Goal: Information Seeking & Learning: Check status

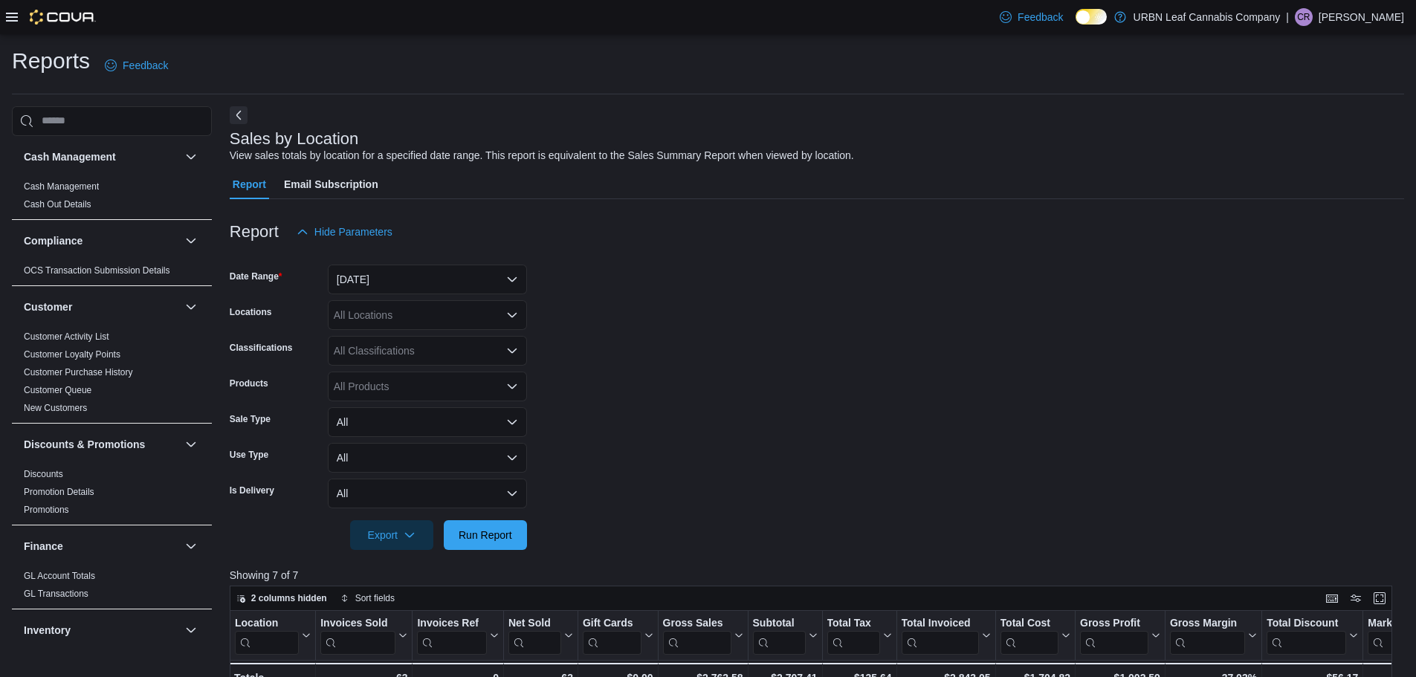
scroll to position [881, 0]
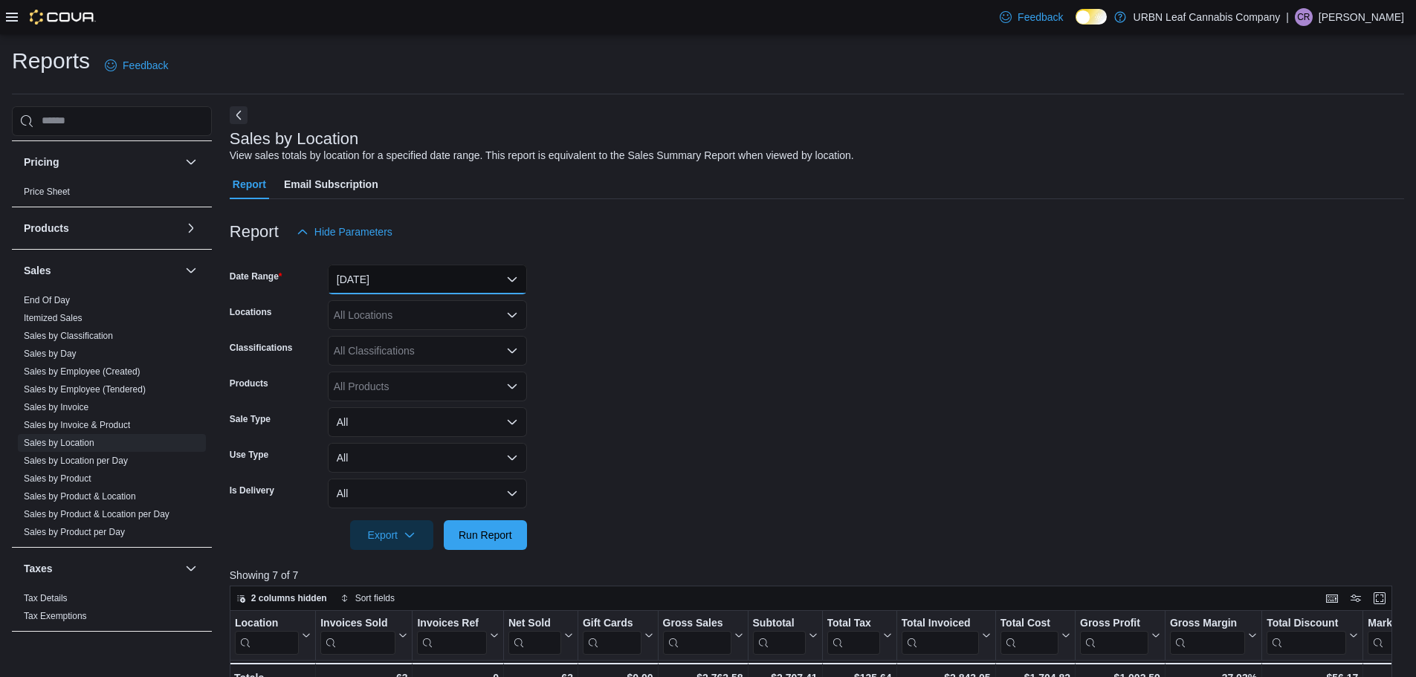
click at [473, 271] on button "[DATE]" at bounding box center [427, 280] width 199 height 30
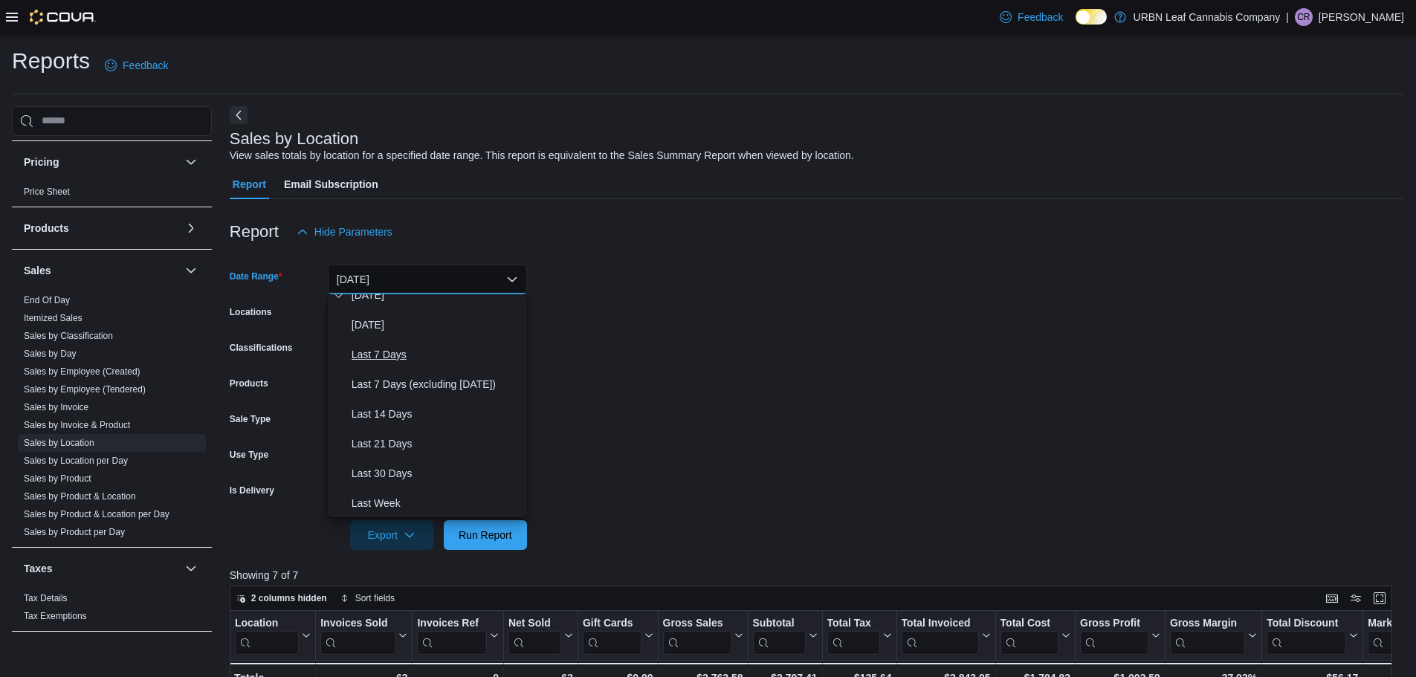
scroll to position [74, 0]
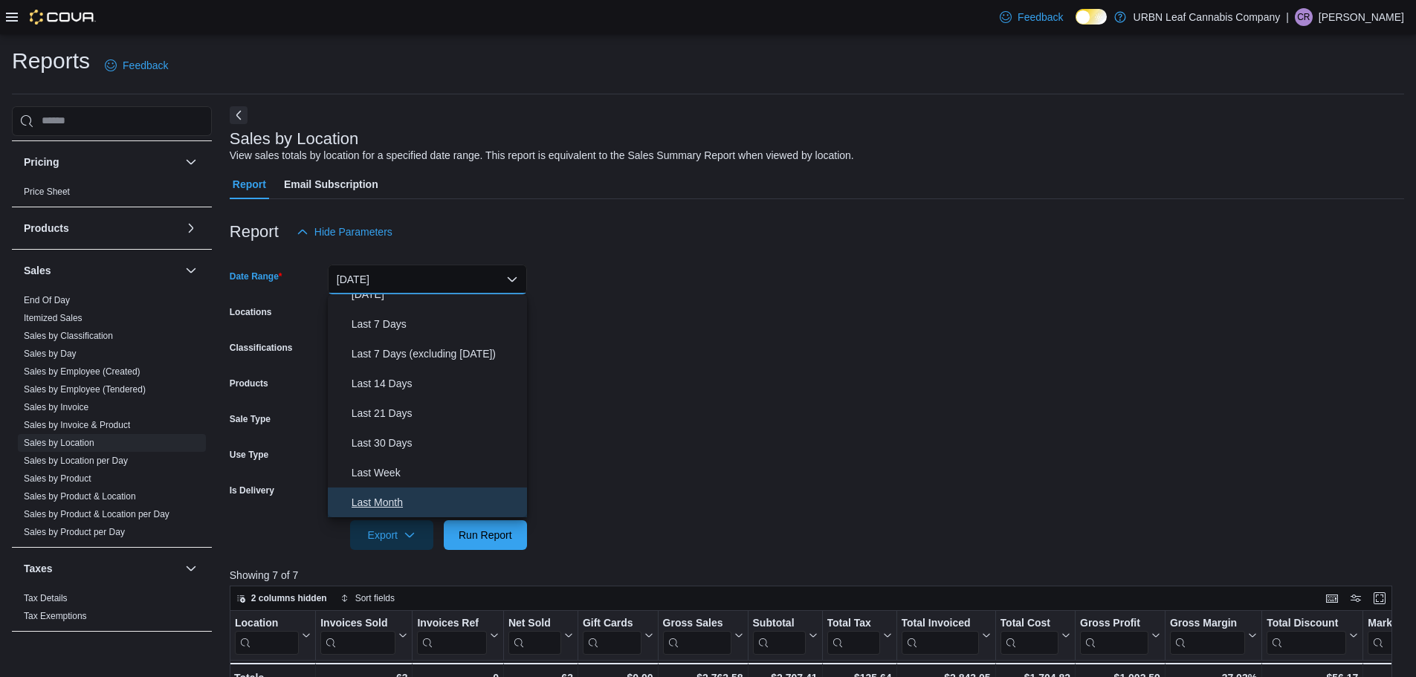
click at [374, 502] on span "Last Month" at bounding box center [436, 502] width 169 height 18
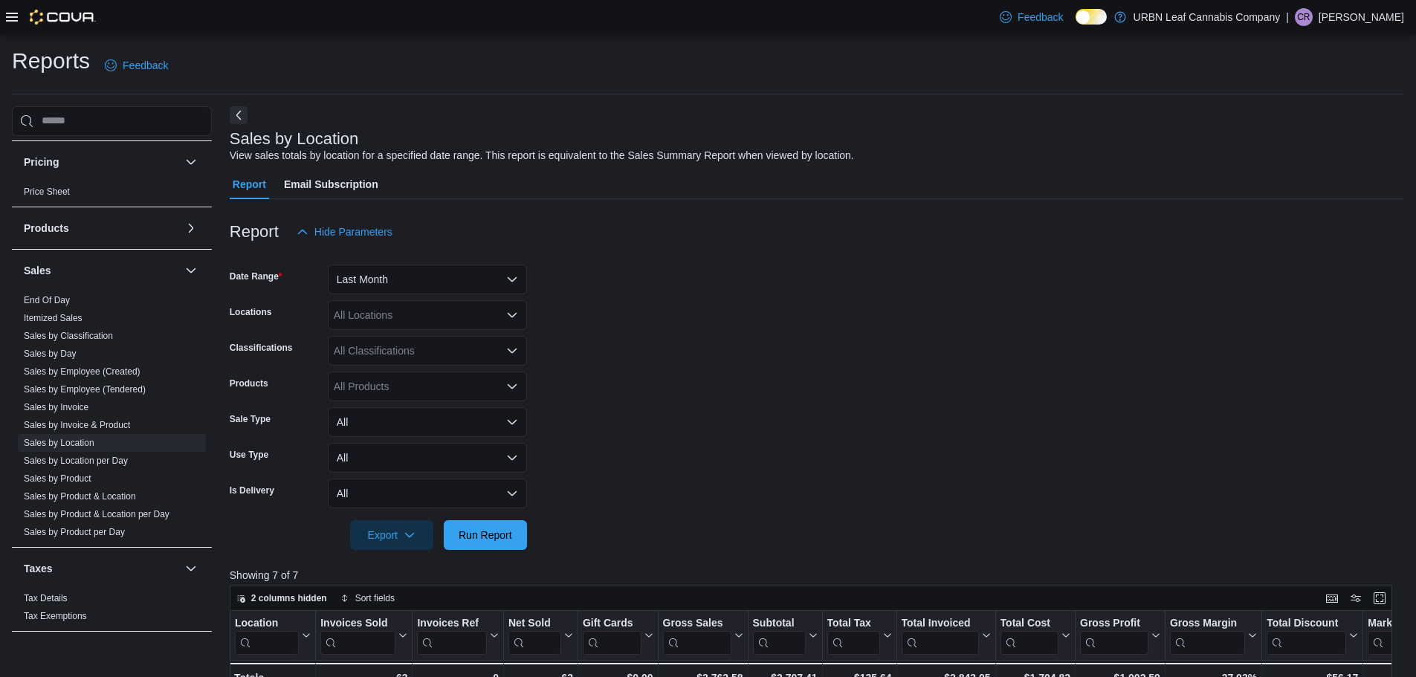
click at [710, 334] on form "Date Range Last Month Locations All Locations Classifications All Classificatio…" at bounding box center [817, 398] width 1174 height 303
click at [493, 537] on span "Run Report" at bounding box center [486, 534] width 54 height 15
click at [800, 373] on form "Date Range Last Month Locations All Locations Classifications All Classificatio…" at bounding box center [817, 398] width 1174 height 303
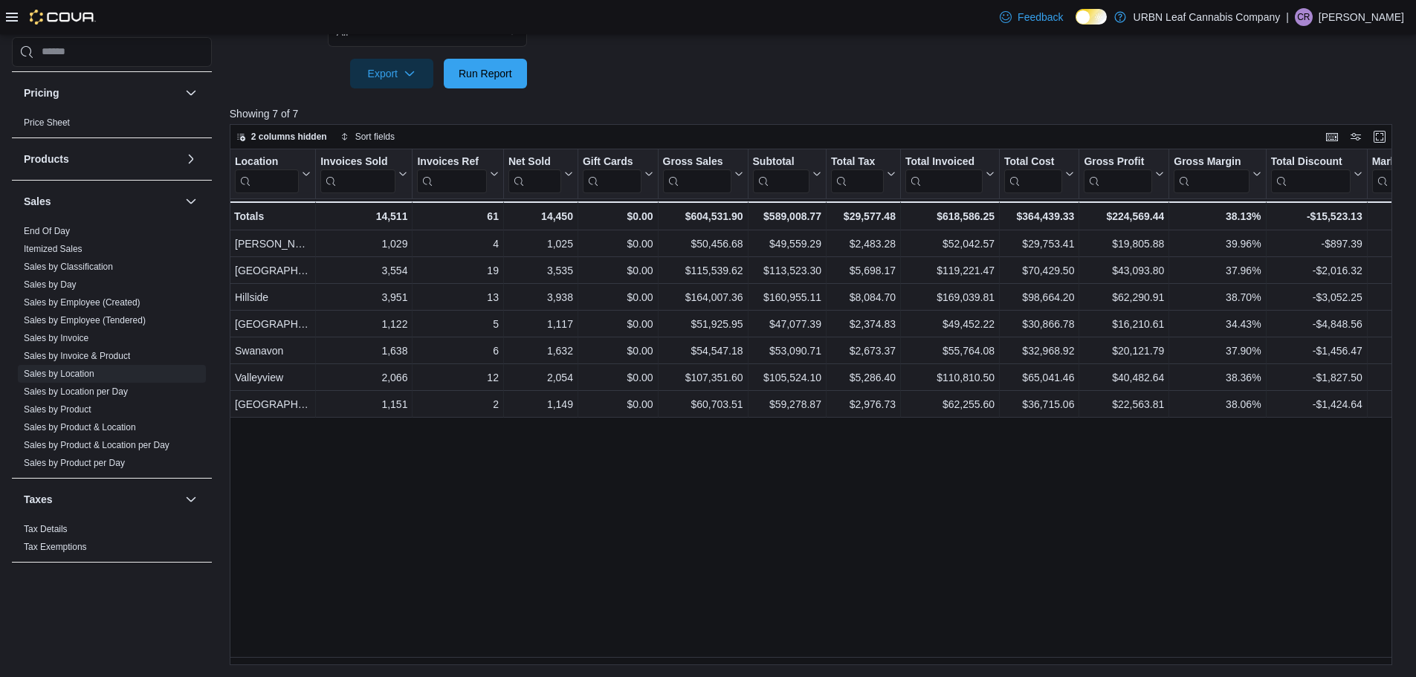
scroll to position [0, 1047]
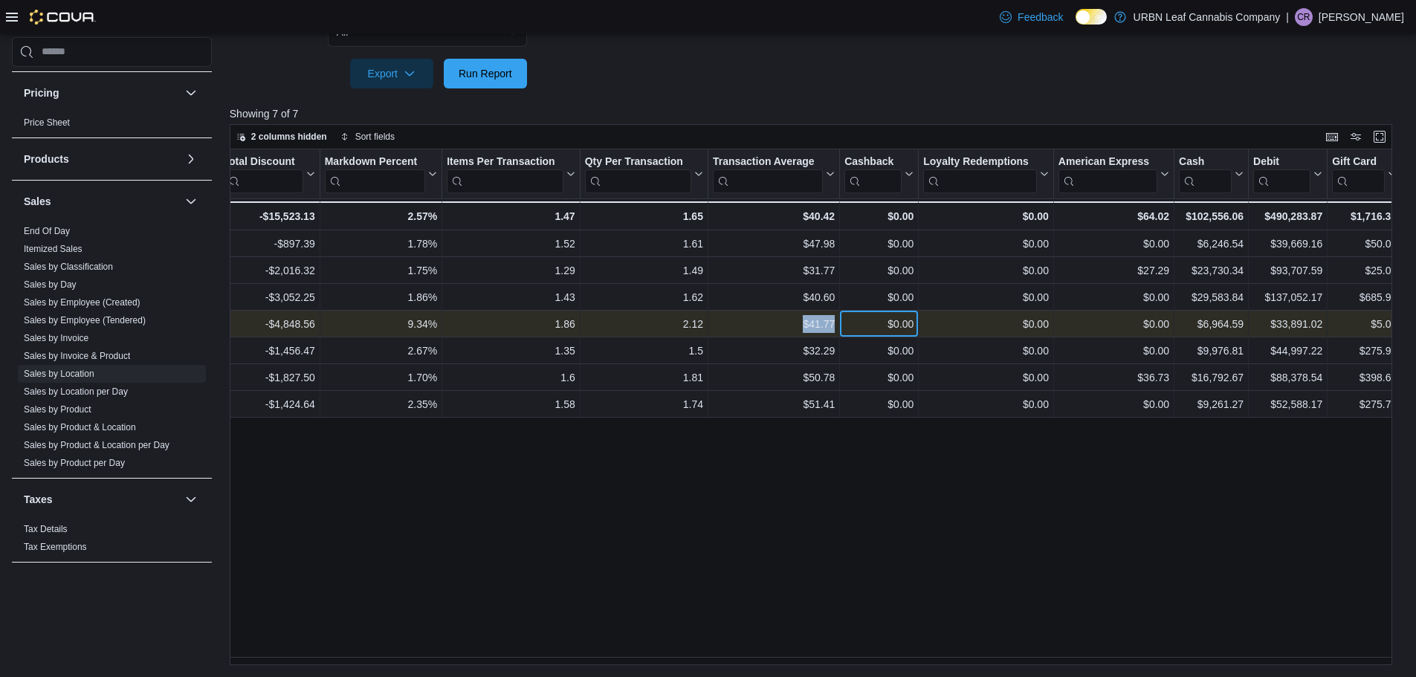
drag, startPoint x: 849, startPoint y: 325, endPoint x: 784, endPoint y: 324, distance: 64.7
click at [784, 324] on div "34.43% - Gross Margin, column 12, row 4 -$4,848.56 - Total Discount, column 13,…" at bounding box center [466, 324] width 2568 height 27
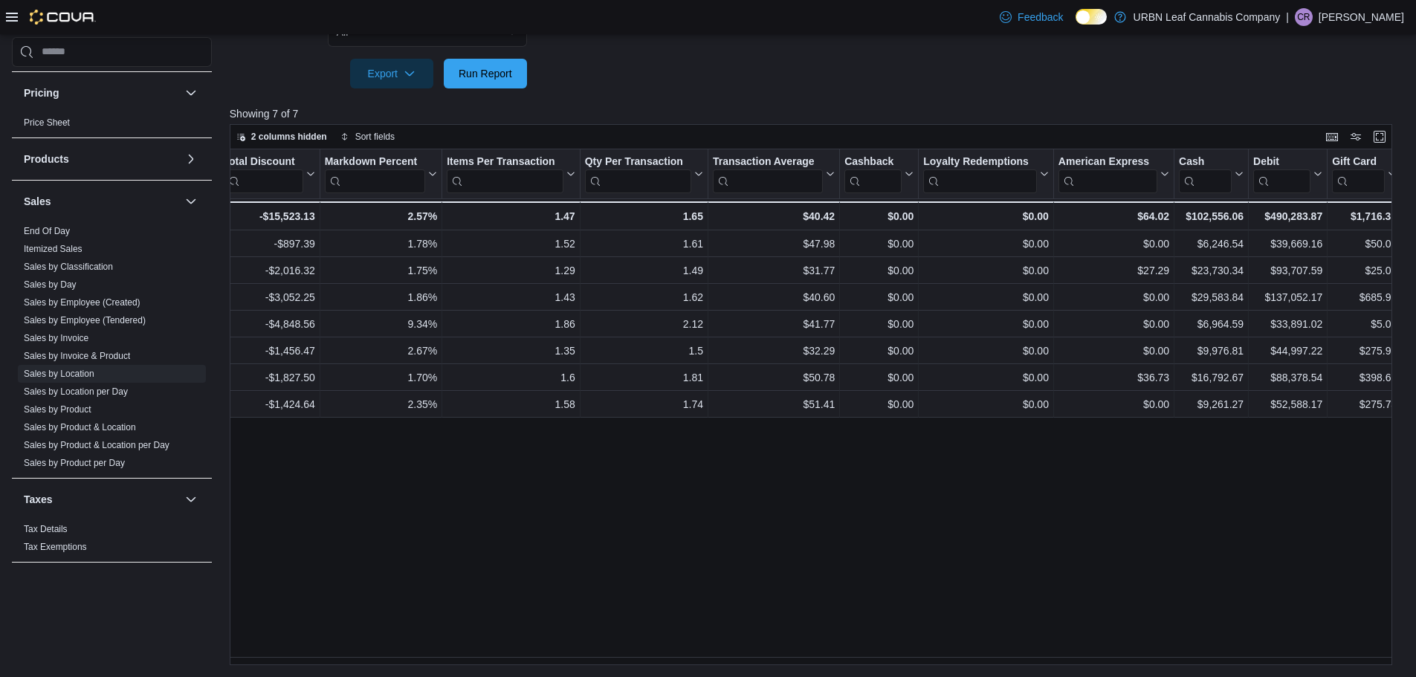
click at [841, 577] on div "Location Click to view column header actions Invoices Sold Click to view column…" at bounding box center [817, 407] width 1174 height 517
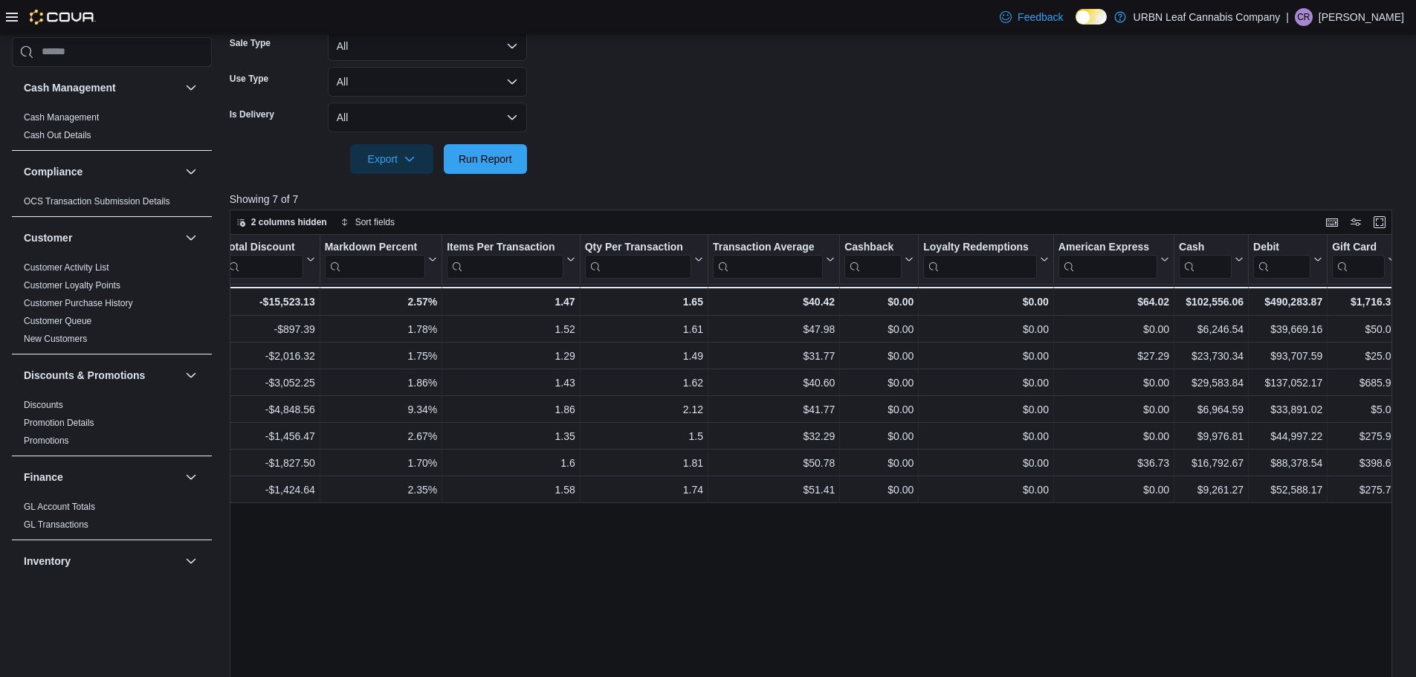
scroll to position [239, 0]
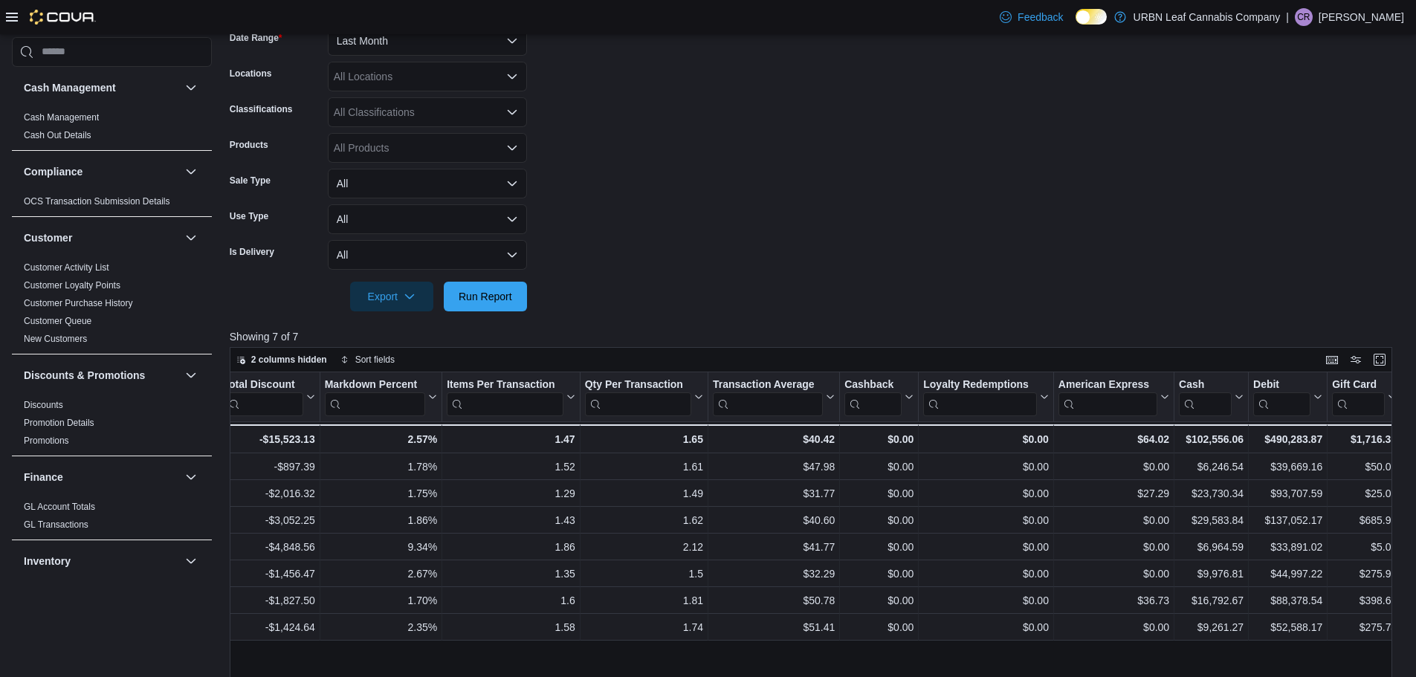
click at [13, 13] on icon at bounding box center [12, 17] width 12 height 9
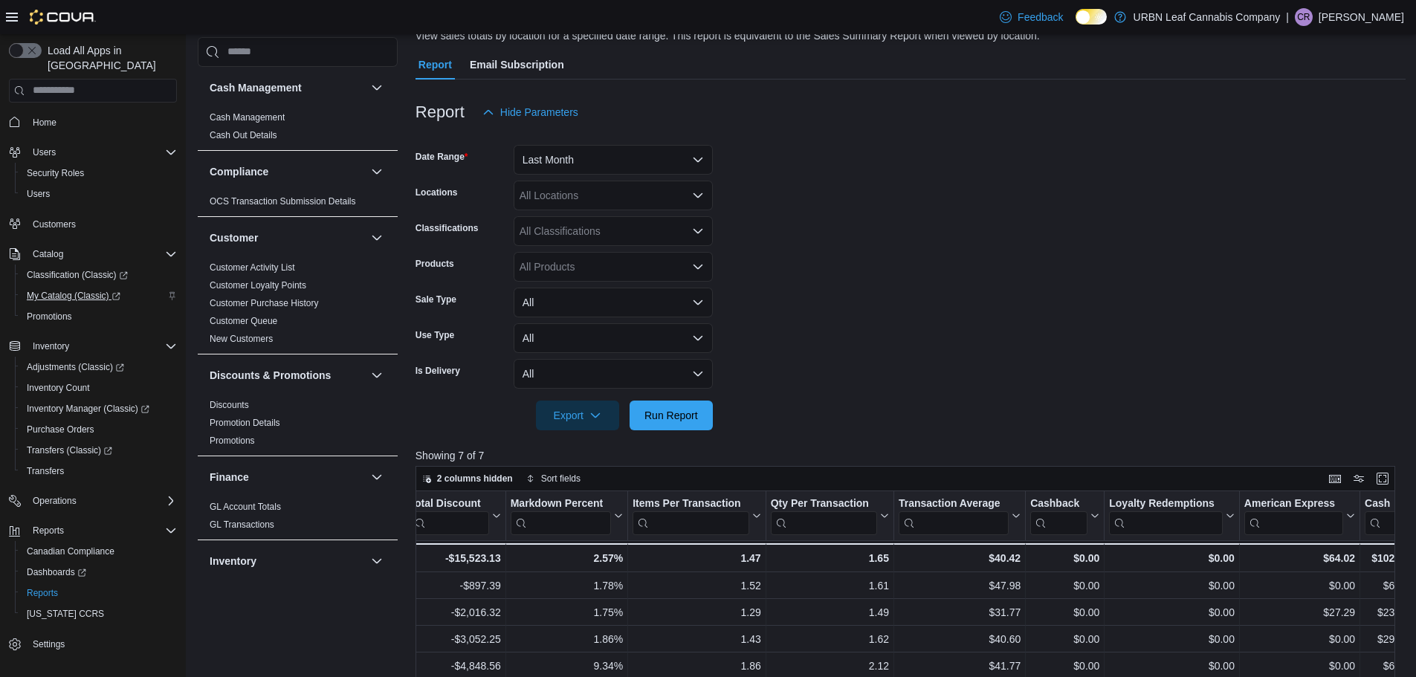
scroll to position [0, 0]
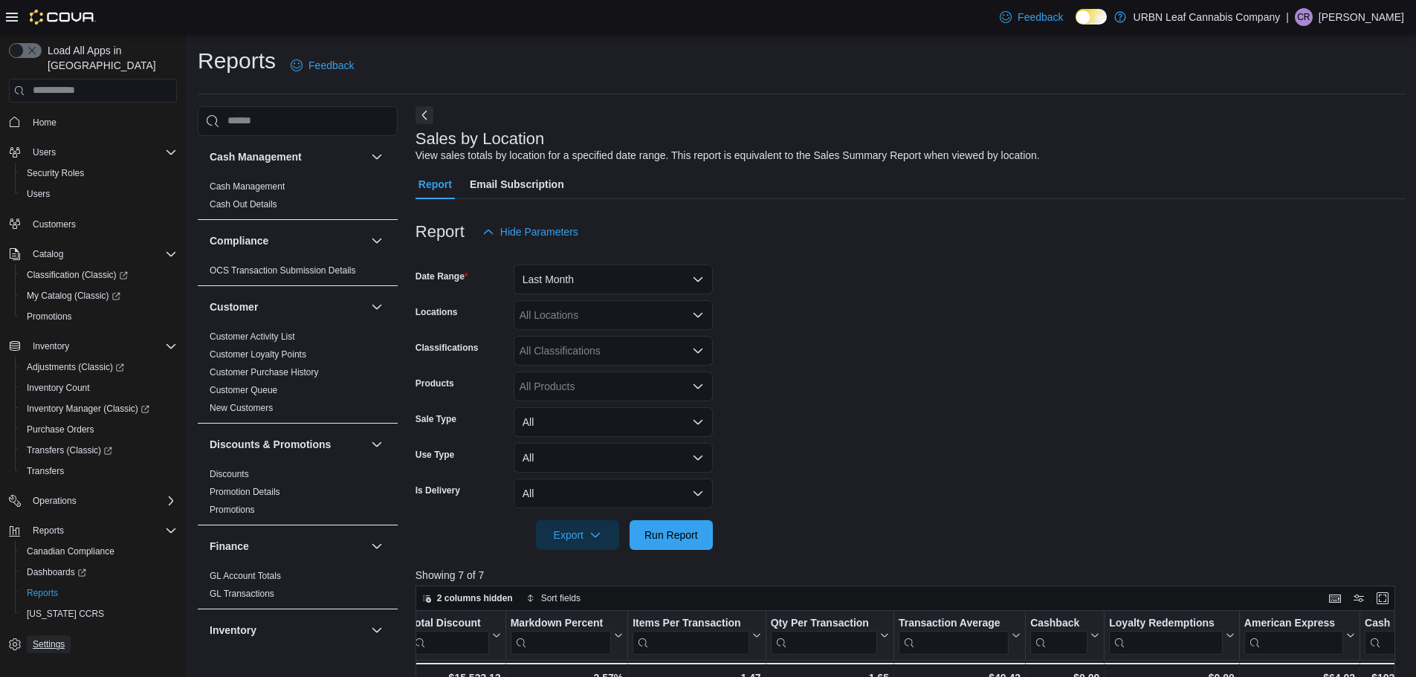
click at [63, 638] on span "Settings" at bounding box center [49, 644] width 32 height 12
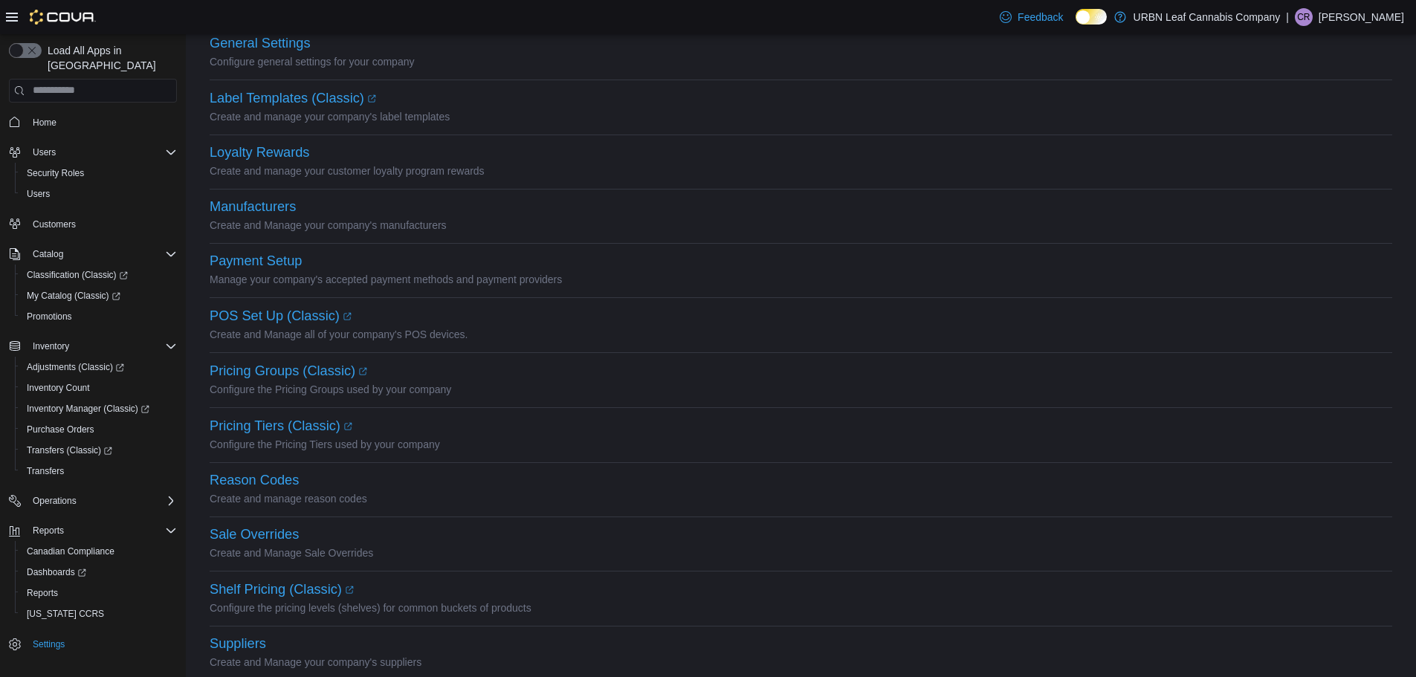
scroll to position [446, 0]
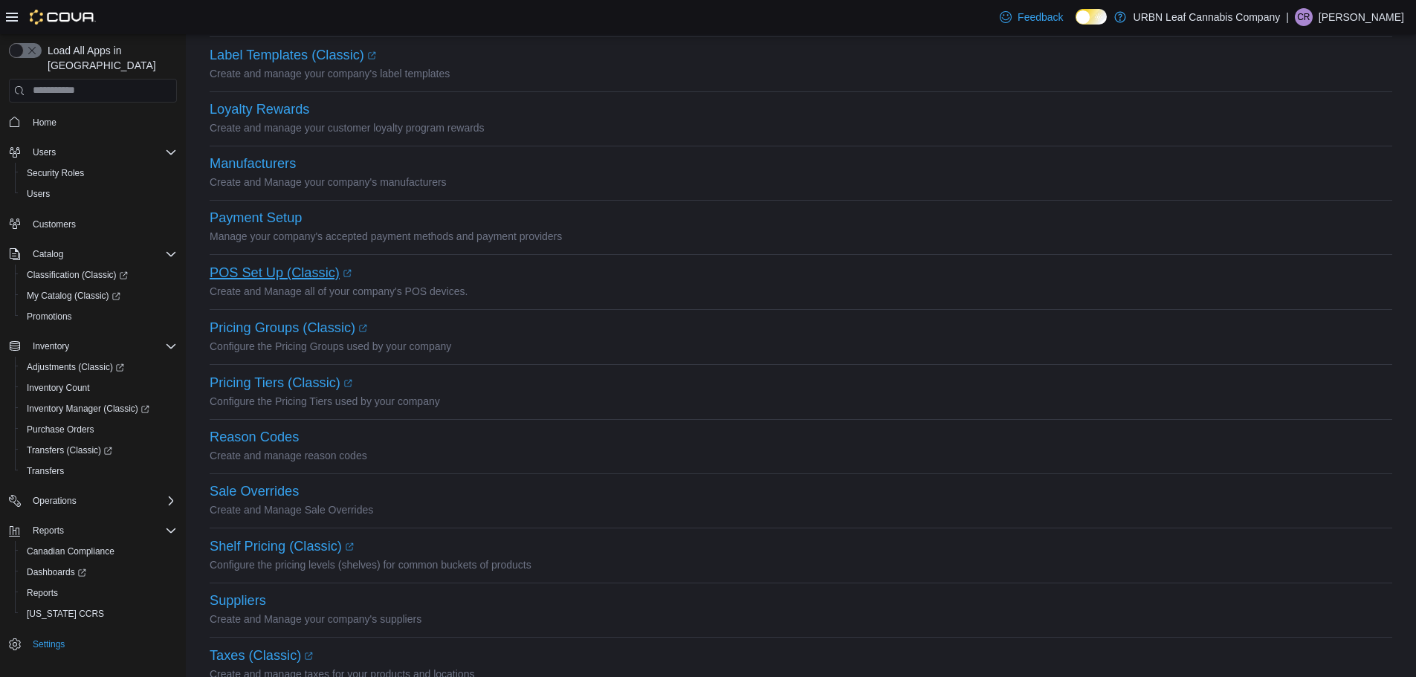
click at [269, 276] on link "POS Set Up (Classic) (opens in a new tab or window)" at bounding box center [281, 272] width 142 height 15
click at [47, 587] on span "Reports" at bounding box center [42, 593] width 31 height 12
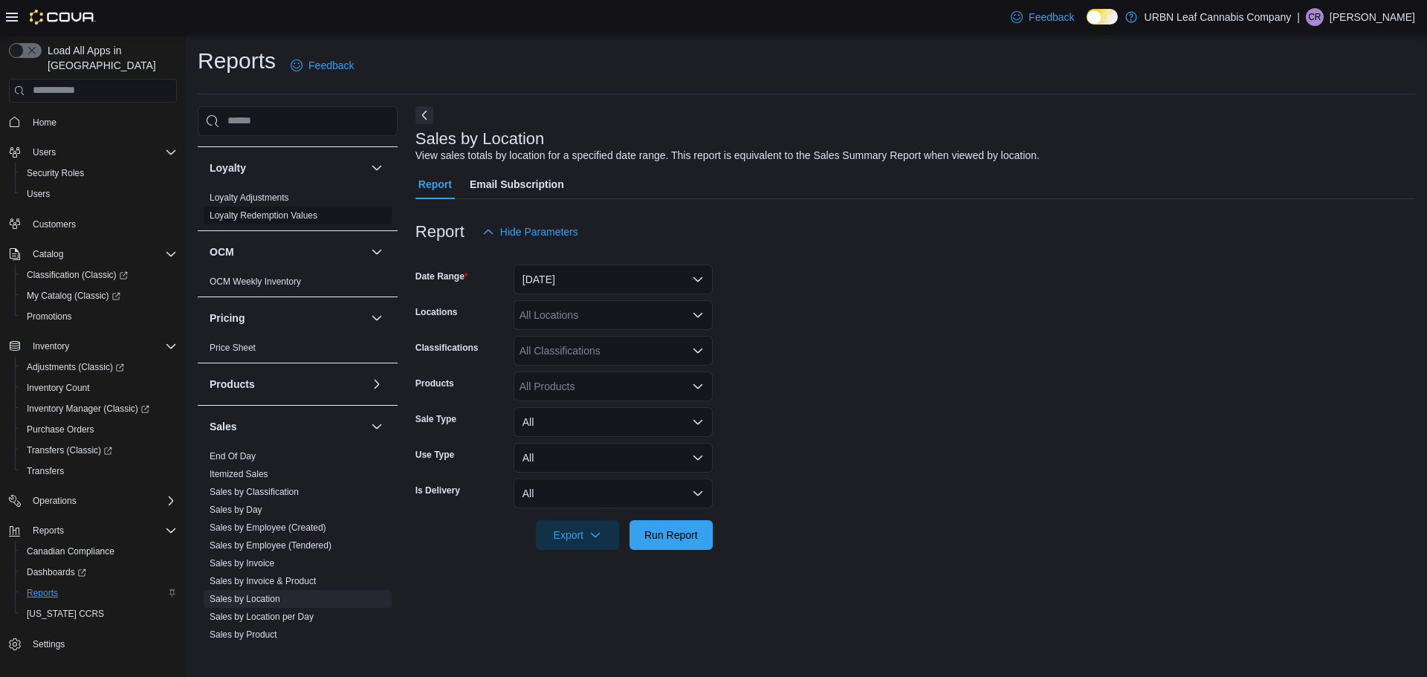
scroll to position [818, 0]
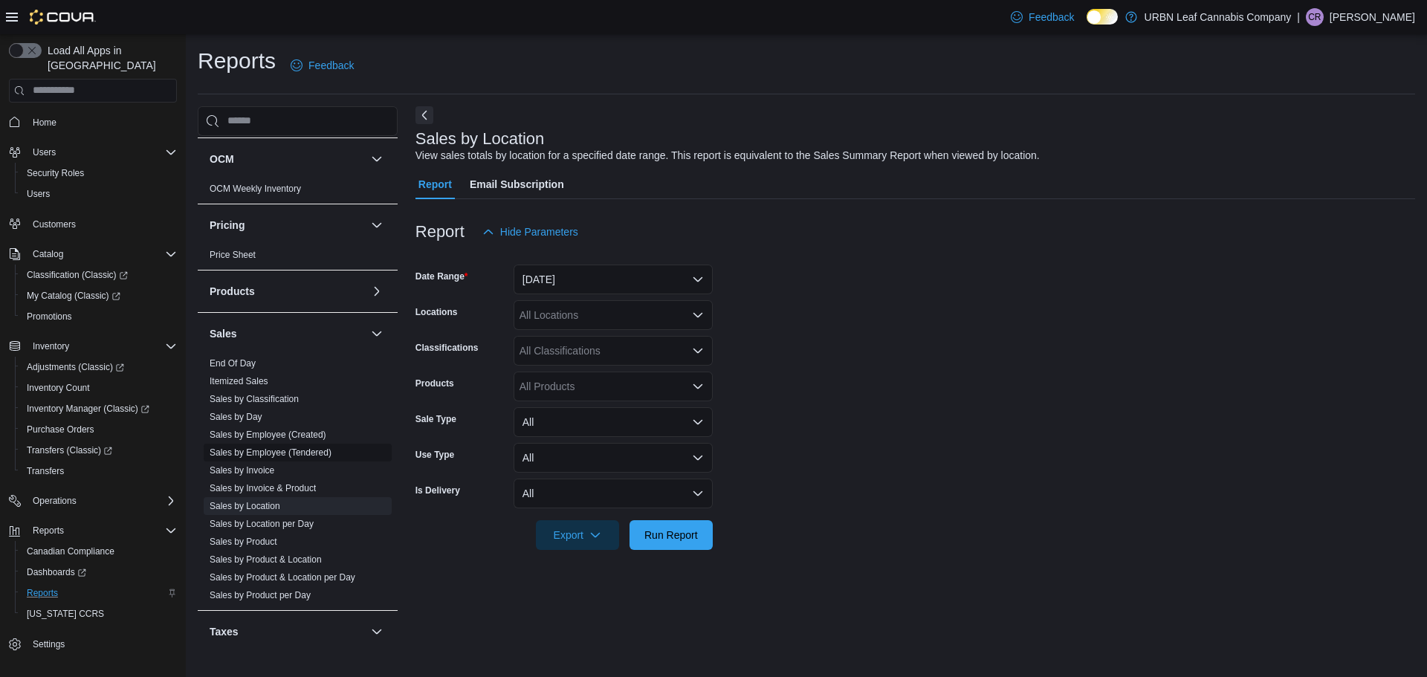
click at [273, 453] on link "Sales by Employee (Tendered)" at bounding box center [271, 452] width 122 height 10
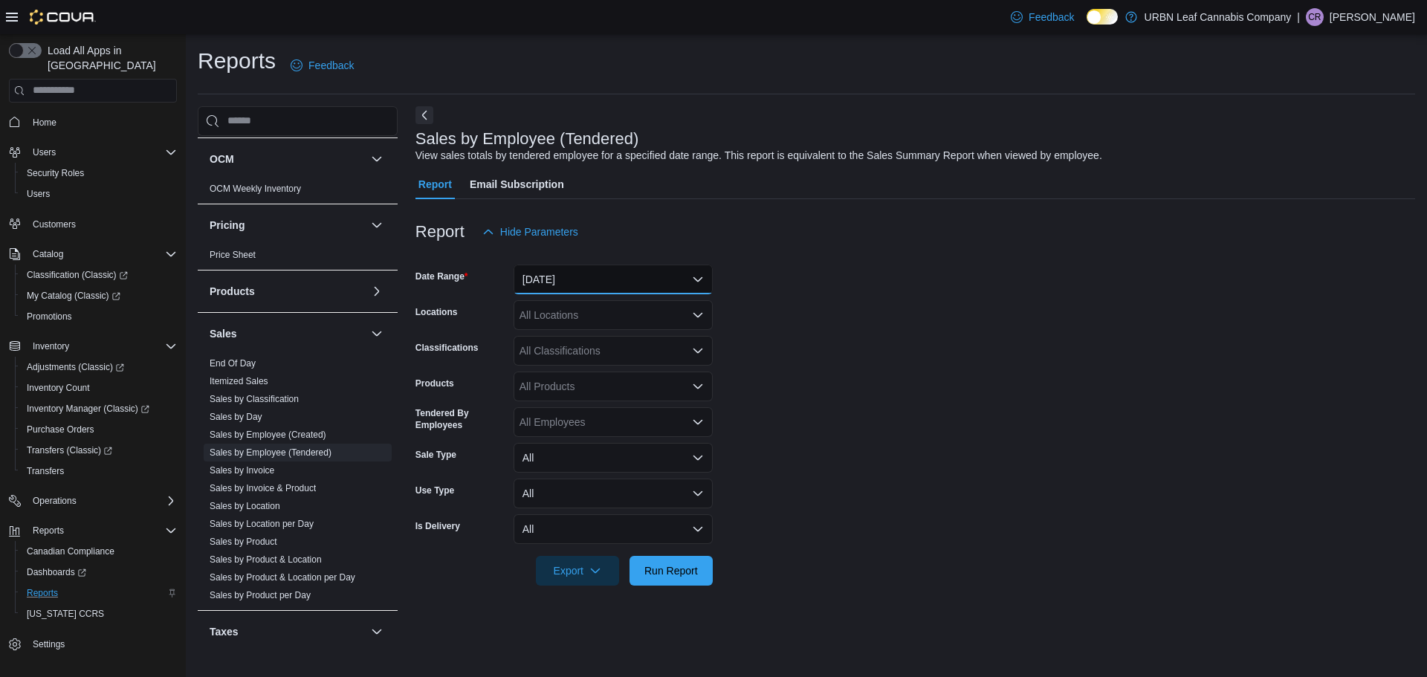
click at [693, 277] on button "[DATE]" at bounding box center [613, 280] width 199 height 30
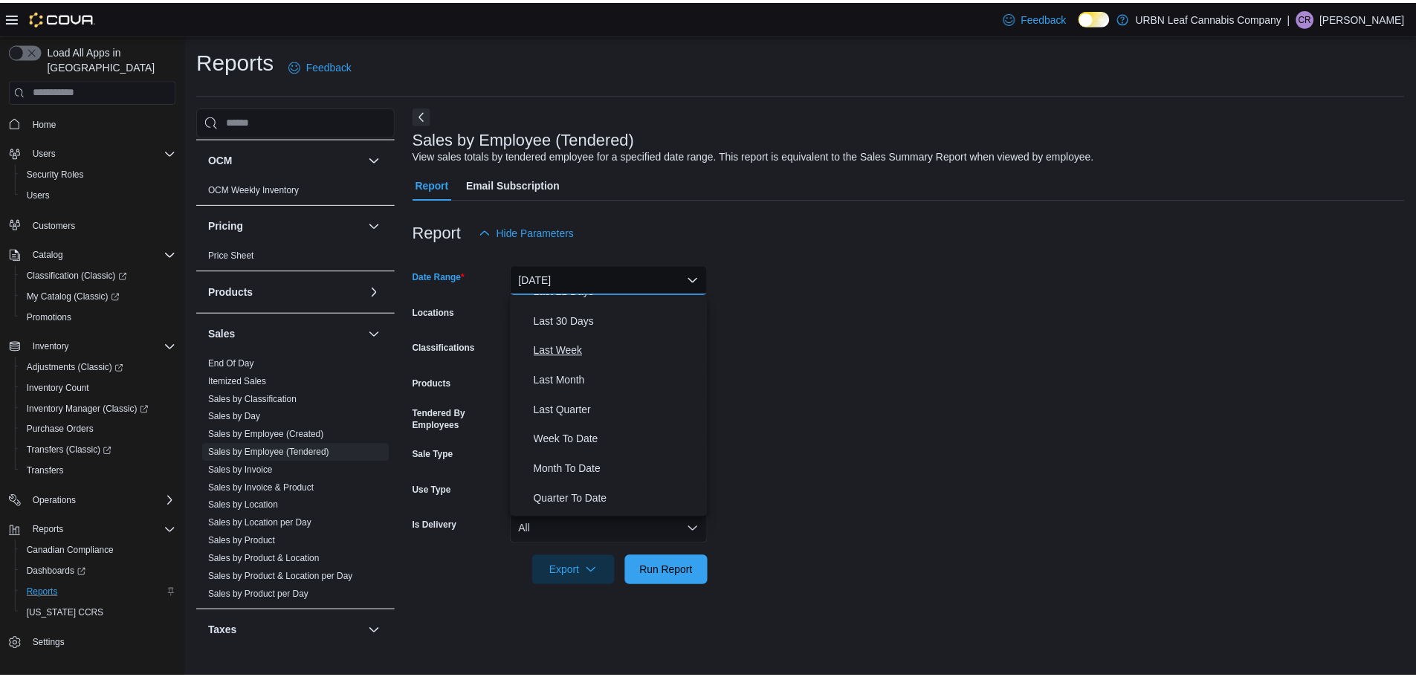
scroll to position [223, 0]
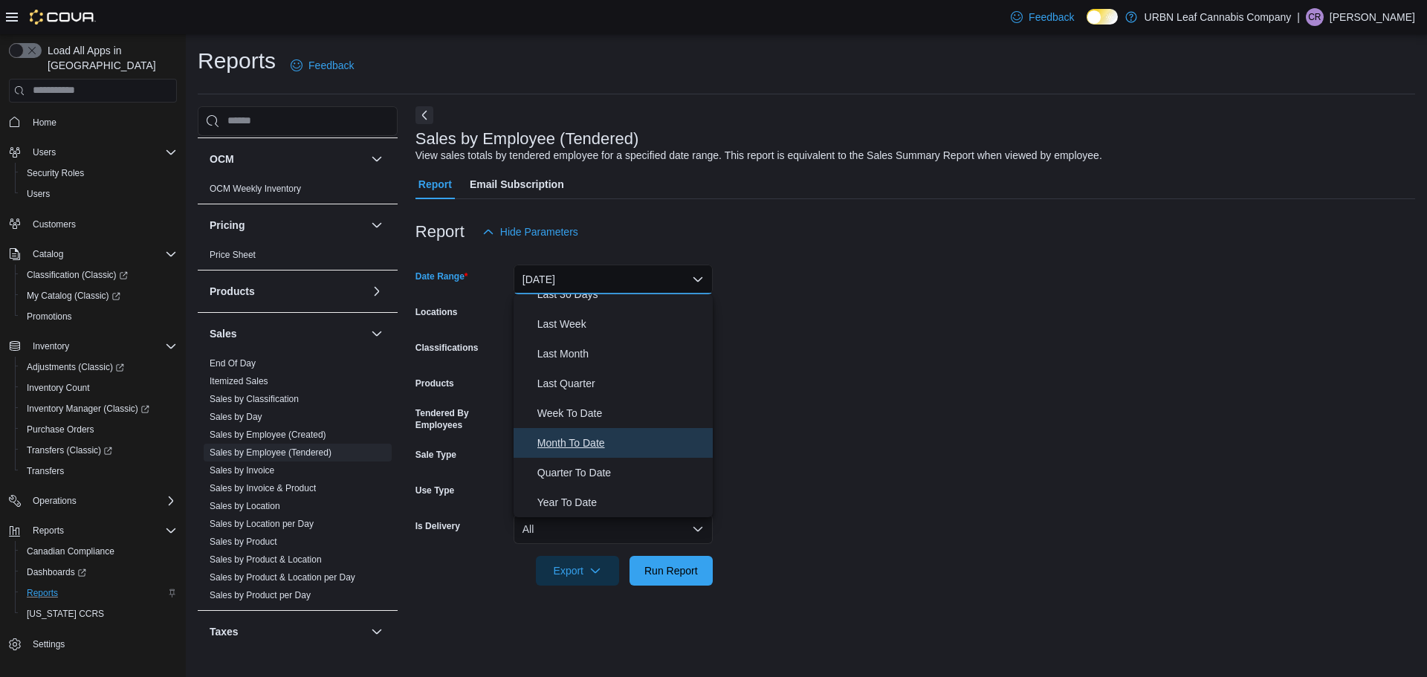
click at [586, 432] on button "Month To Date" at bounding box center [613, 443] width 199 height 30
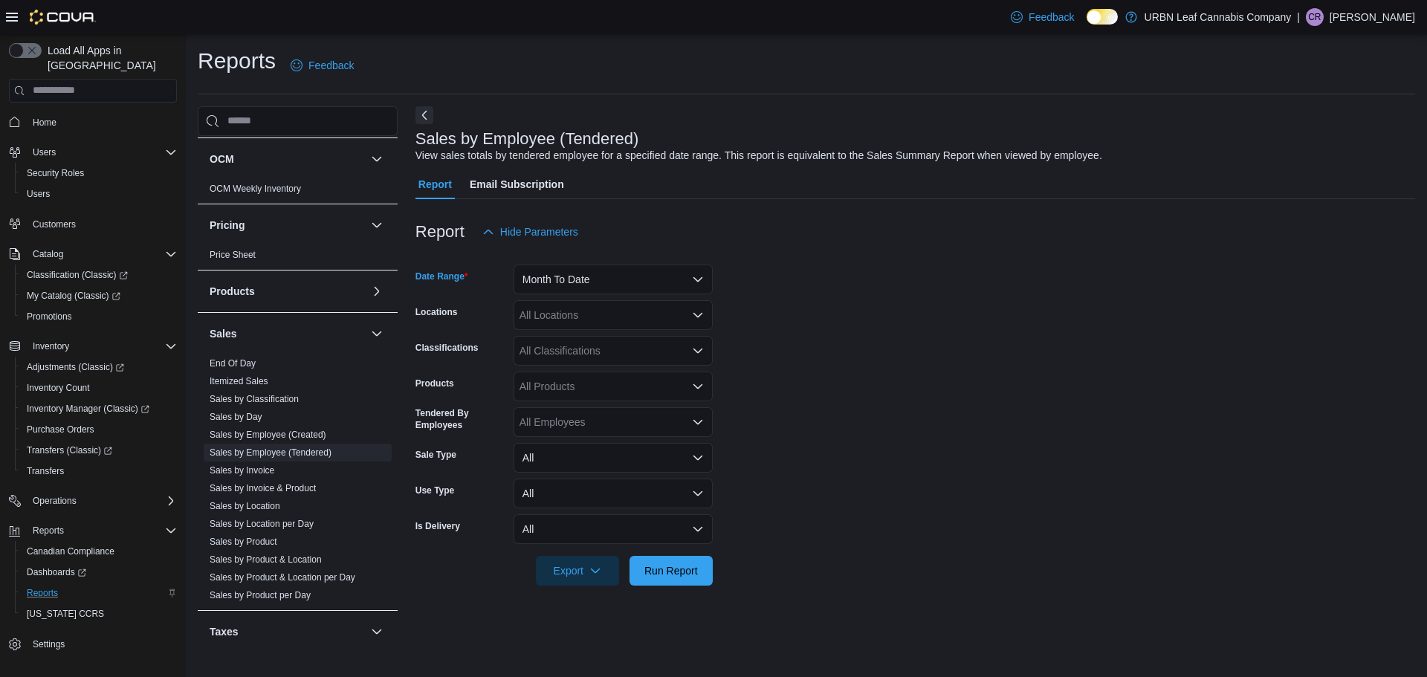
click at [697, 316] on icon "Open list of options" at bounding box center [697, 314] width 9 height 4
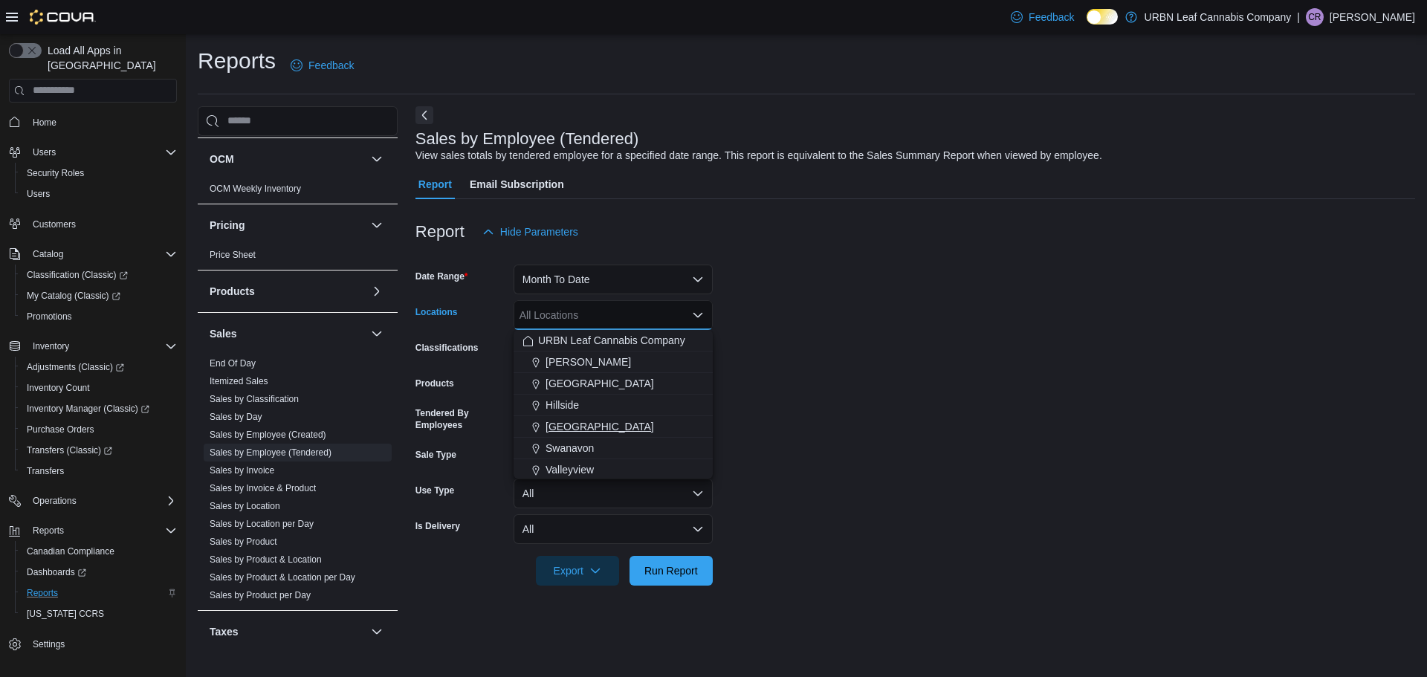
click at [570, 422] on span "[GEOGRAPHIC_DATA]" at bounding box center [600, 426] width 109 height 15
click at [926, 436] on form "Date Range Month To Date Locations [GEOGRAPHIC_DATA] Combo box. Selected. [GEOG…" at bounding box center [915, 416] width 1000 height 339
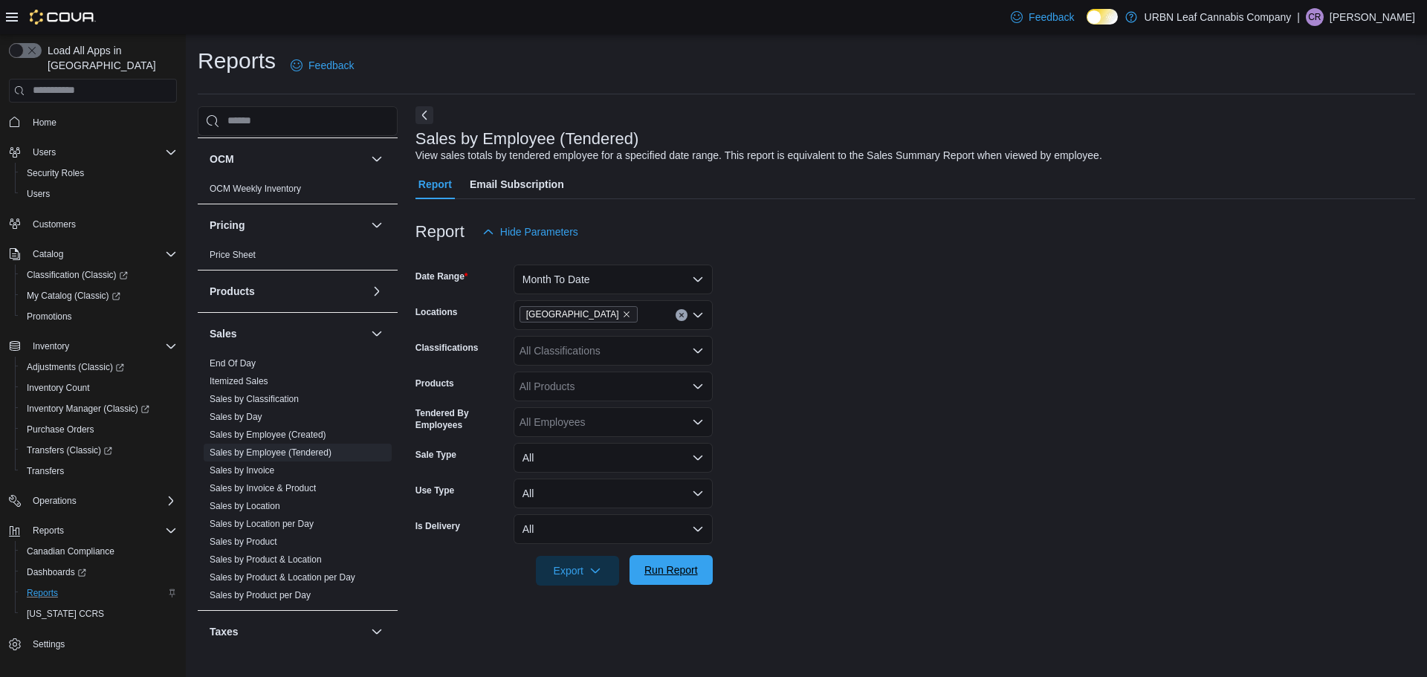
click at [677, 575] on span "Run Report" at bounding box center [671, 570] width 54 height 15
click at [12, 22] on icon at bounding box center [12, 17] width 12 height 12
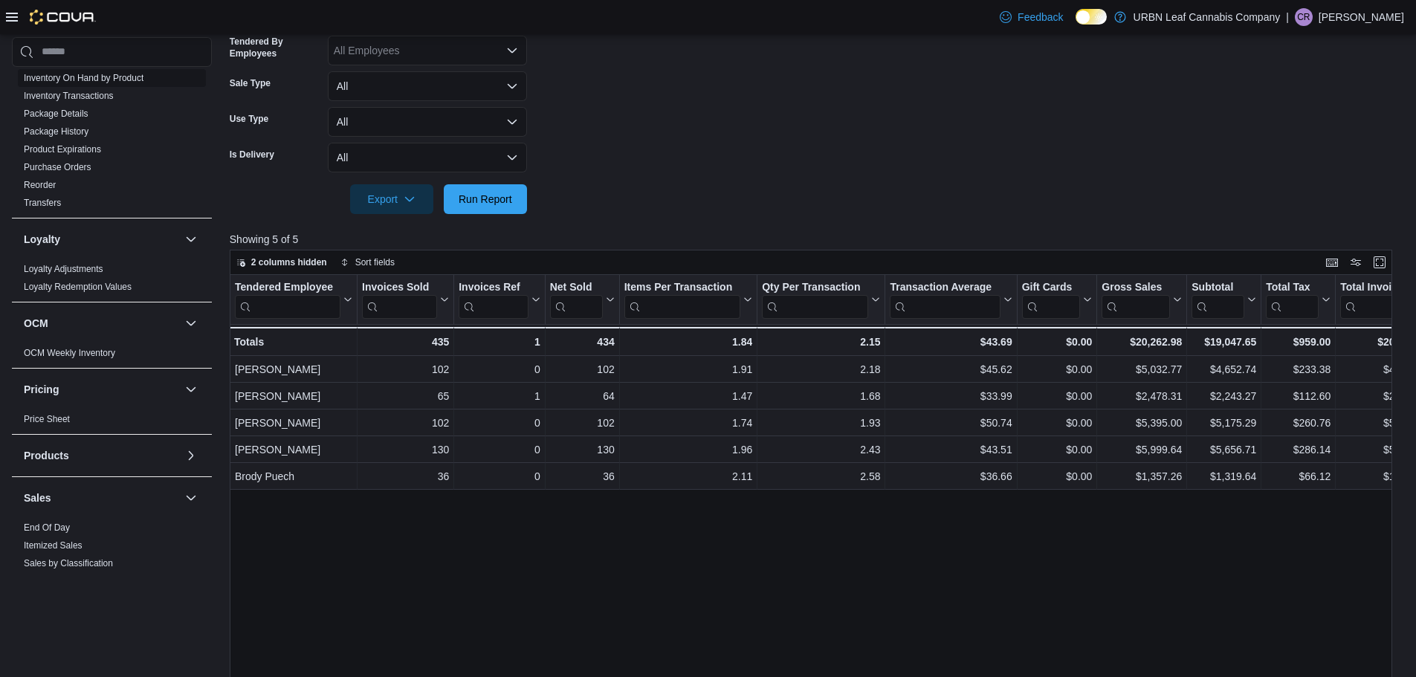
scroll to position [372, 0]
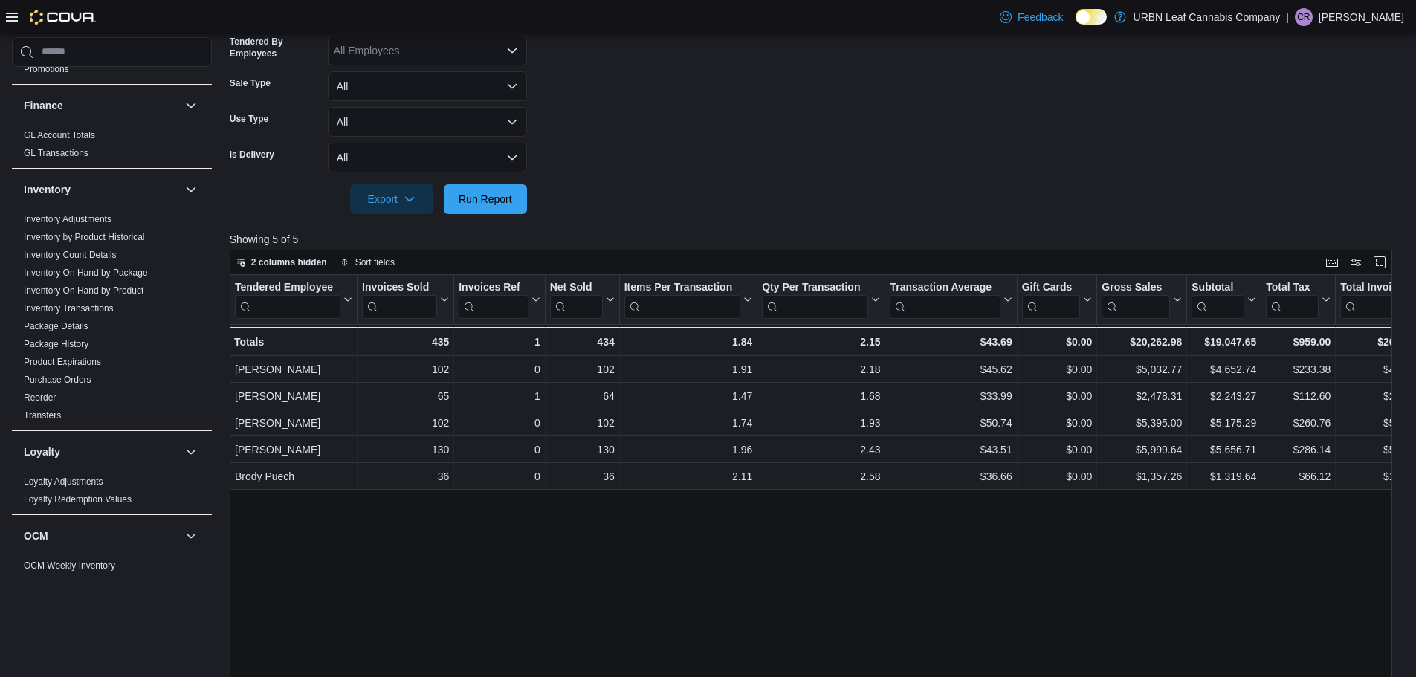
click at [13, 21] on icon at bounding box center [12, 17] width 12 height 9
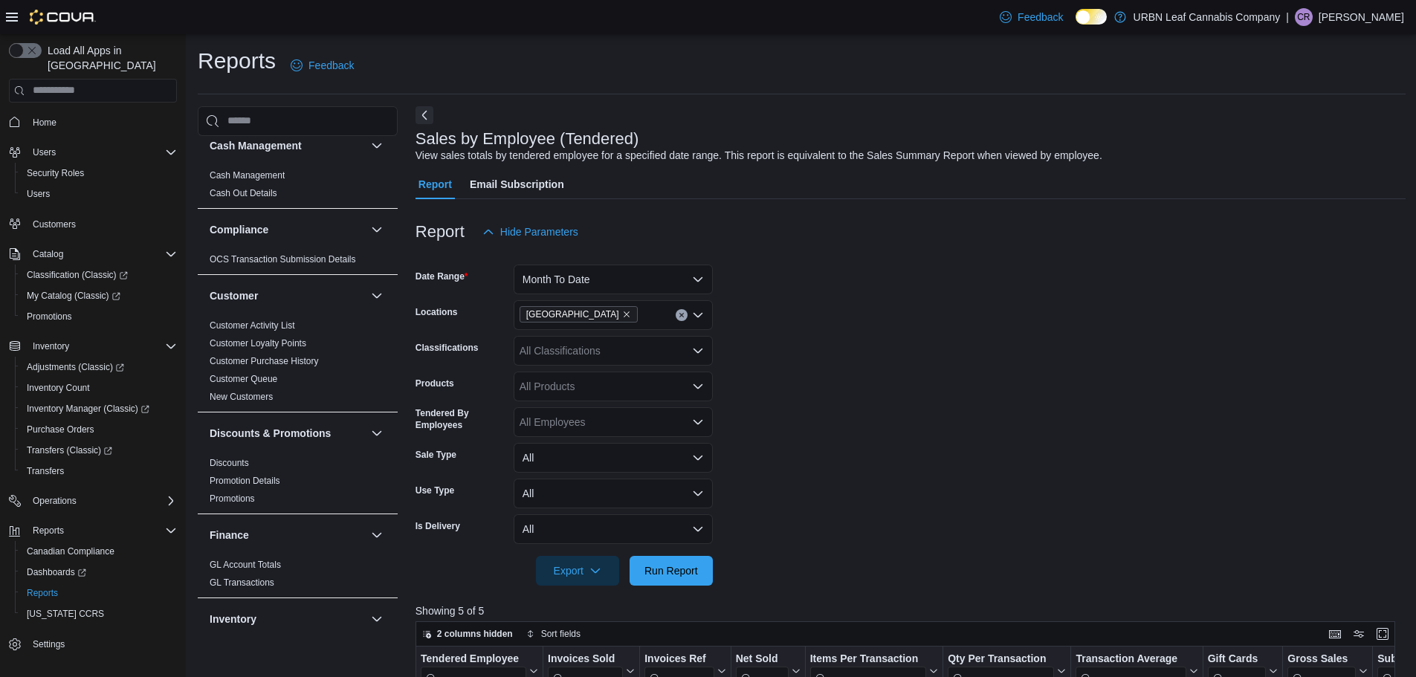
scroll to position [0, 0]
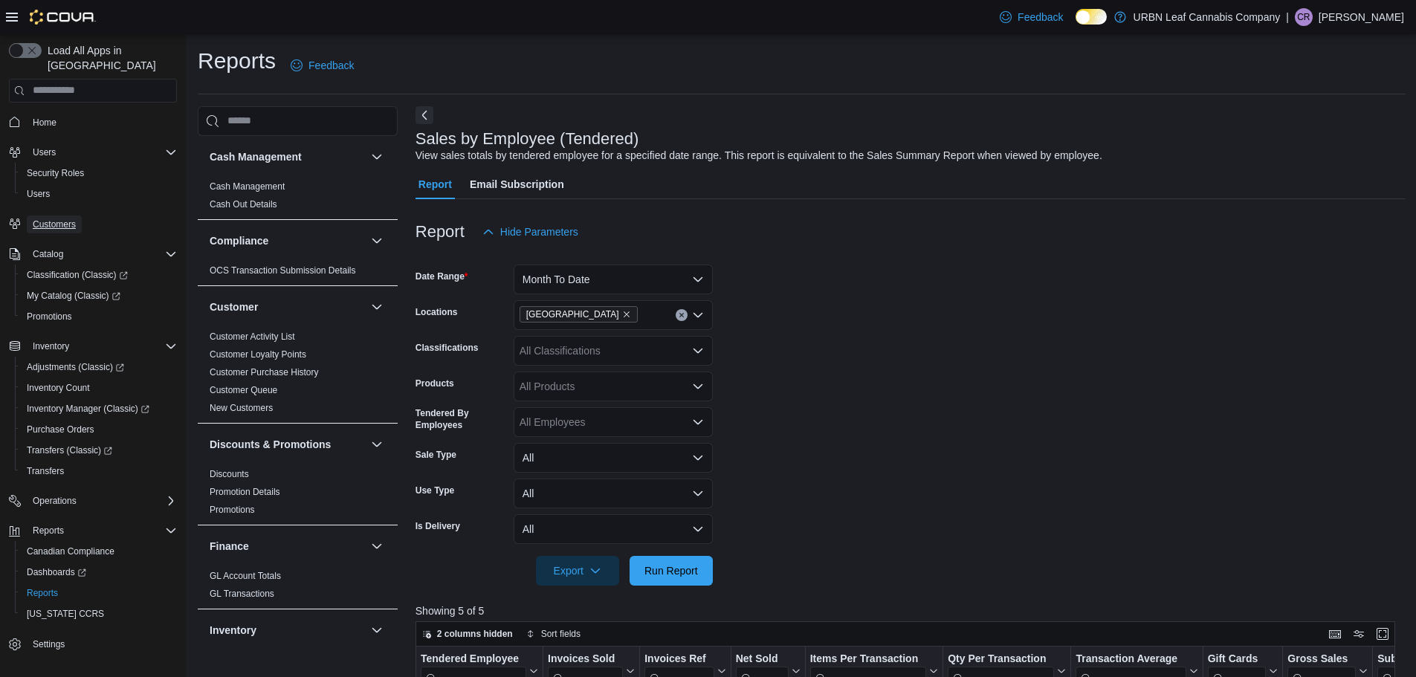
click at [62, 218] on span "Customers" at bounding box center [54, 224] width 43 height 12
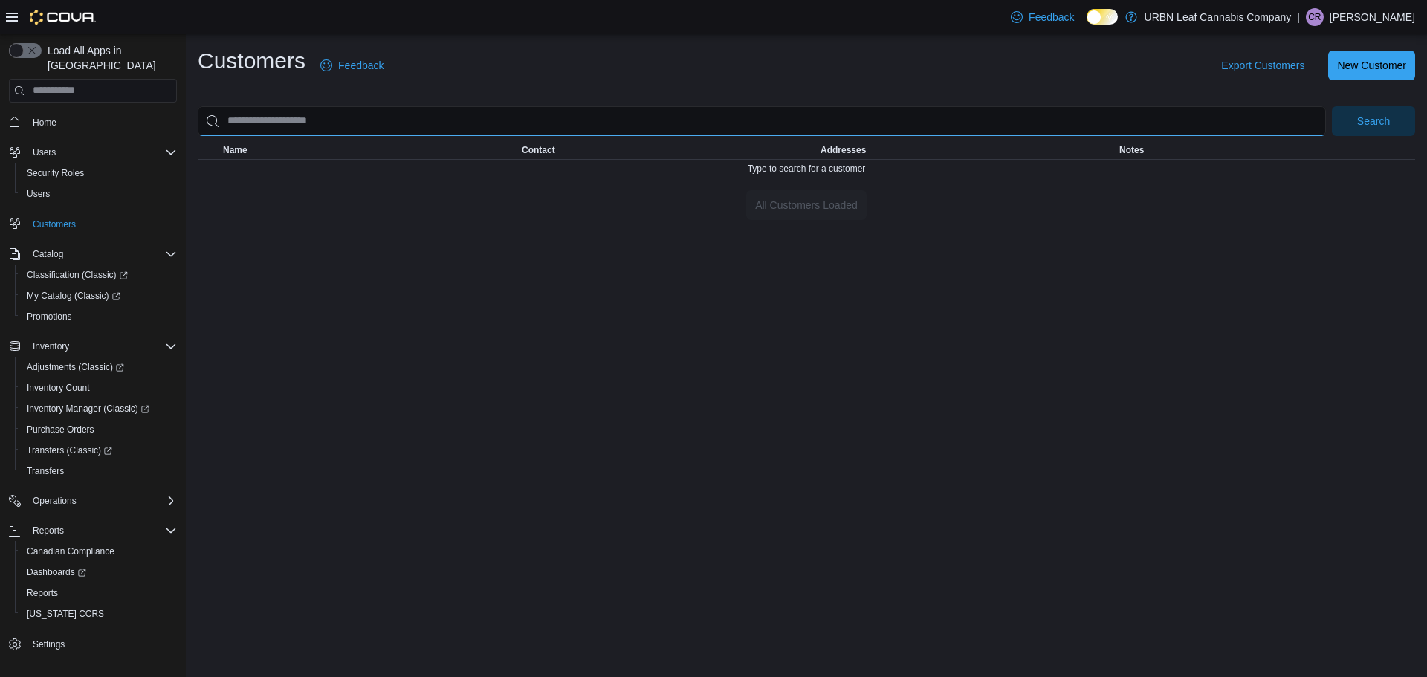
click at [349, 123] on input "search" at bounding box center [762, 121] width 1128 height 30
type input "**********"
click at [1332, 106] on button "Search" at bounding box center [1373, 121] width 83 height 30
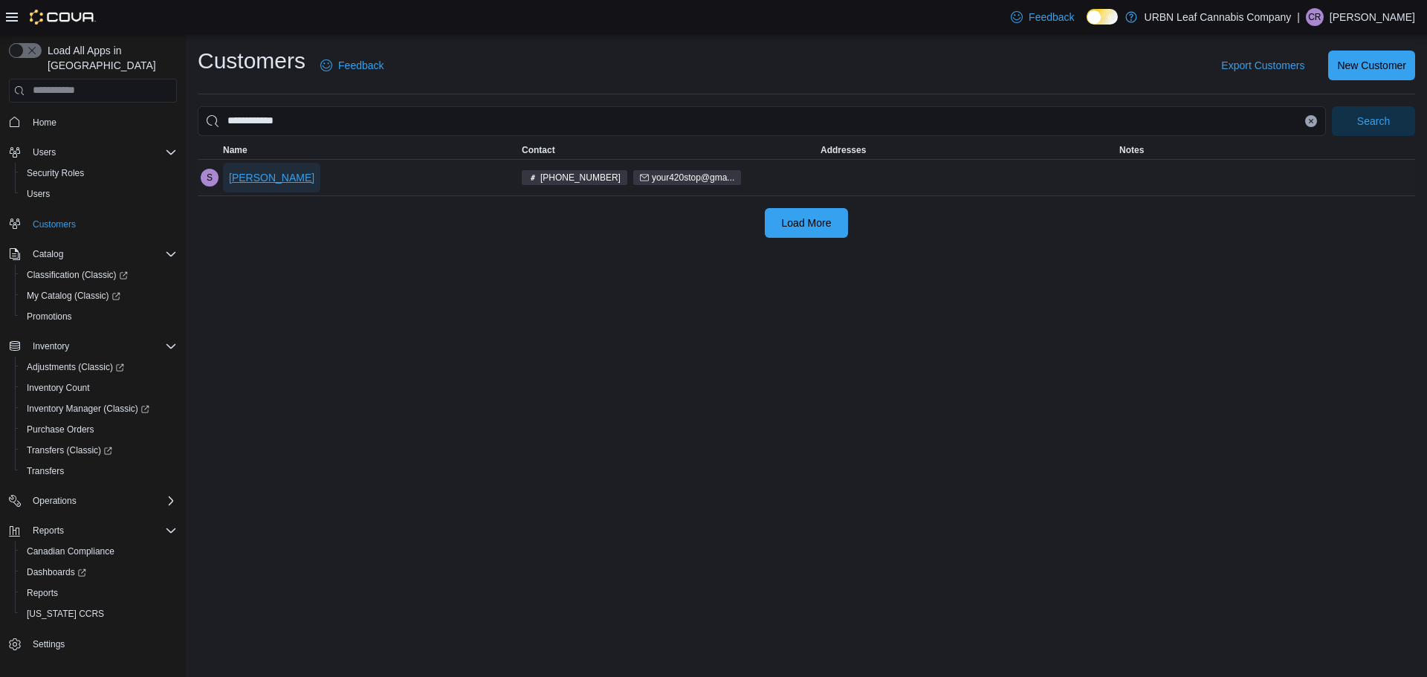
click at [270, 179] on span "[PERSON_NAME]" at bounding box center [271, 177] width 85 height 15
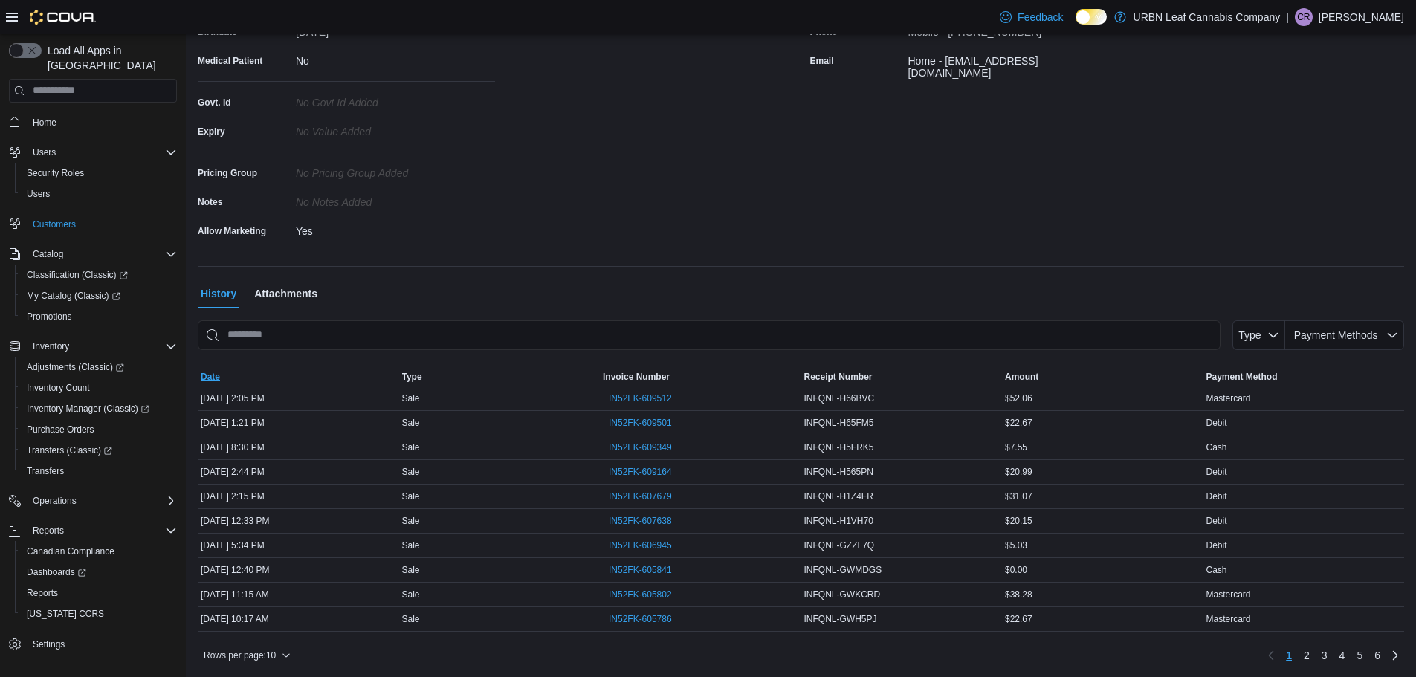
scroll to position [256, 0]
click at [307, 302] on span "Attachments" at bounding box center [285, 291] width 63 height 30
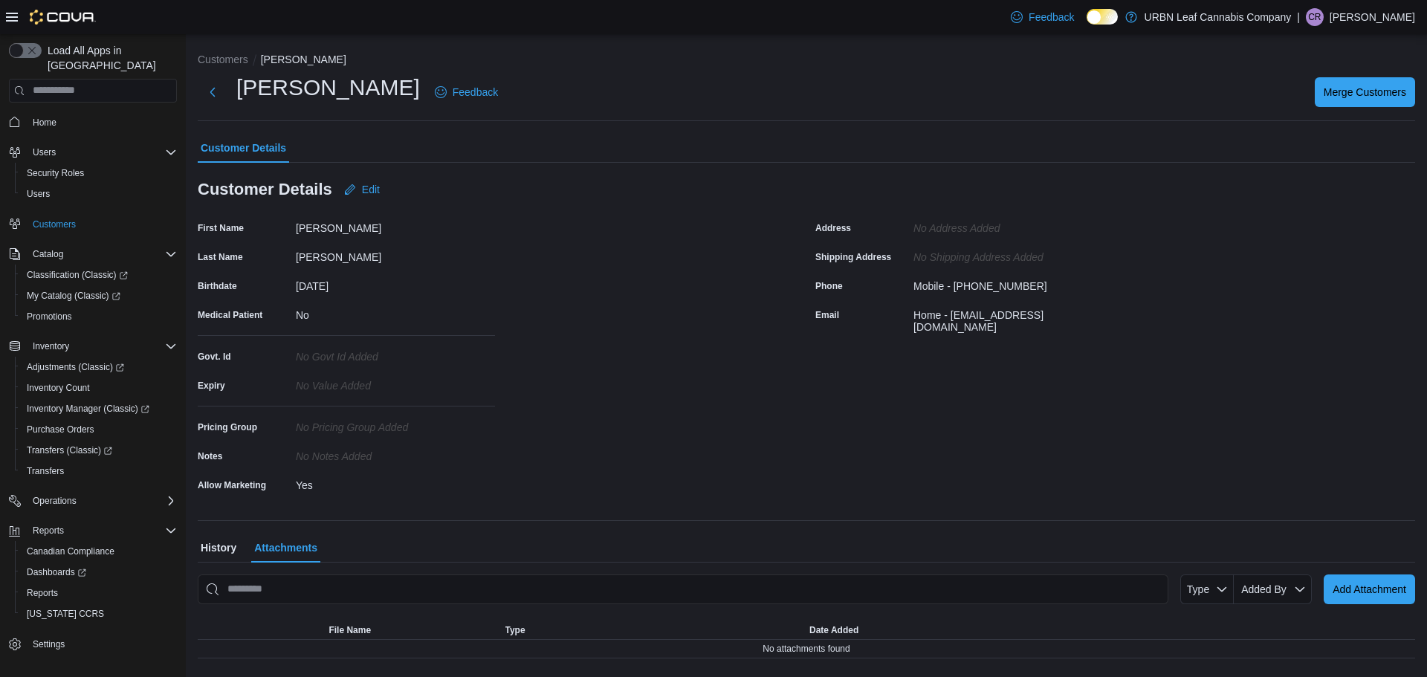
click at [218, 543] on span "History" at bounding box center [219, 548] width 36 height 30
